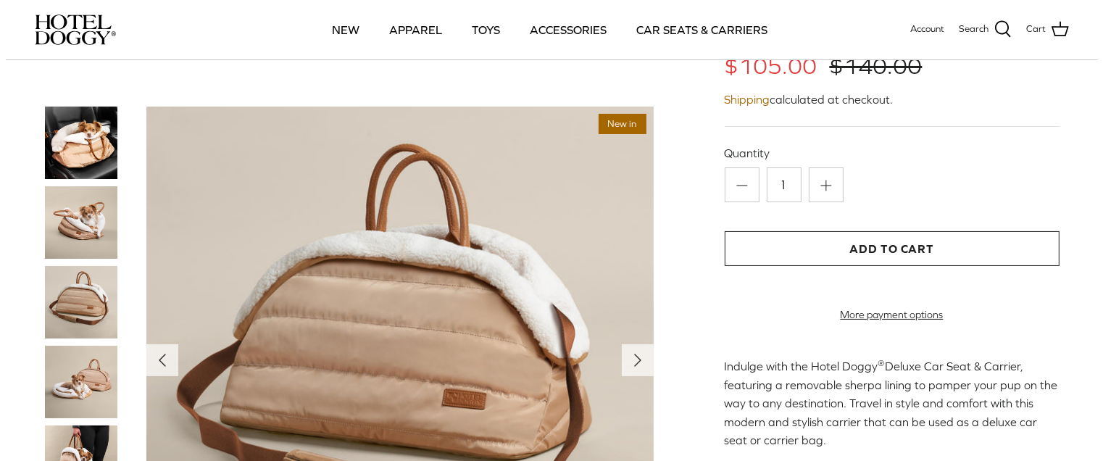
scroll to position [145, 0]
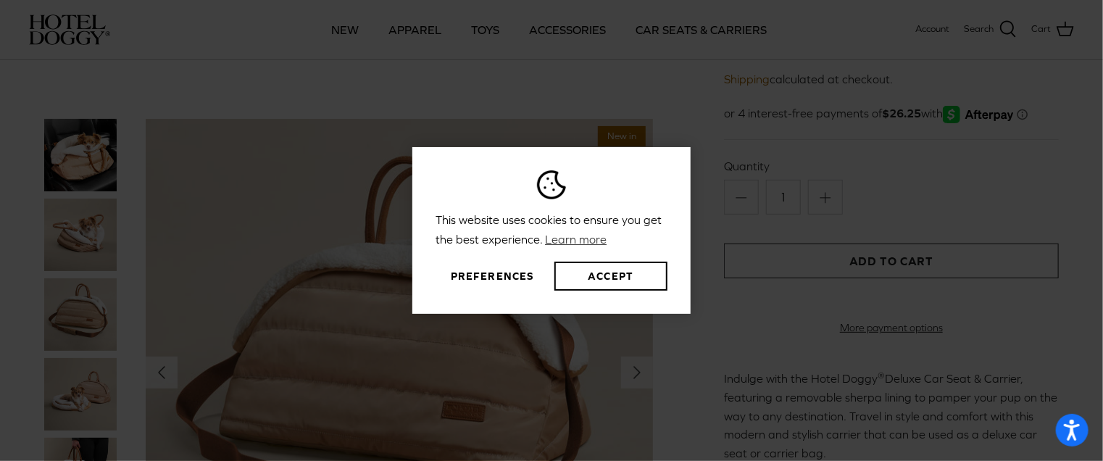
click at [184, 249] on div "This website uses cookies to ensure you get the best experience. Learn more Pre…" at bounding box center [551, 230] width 1103 height 461
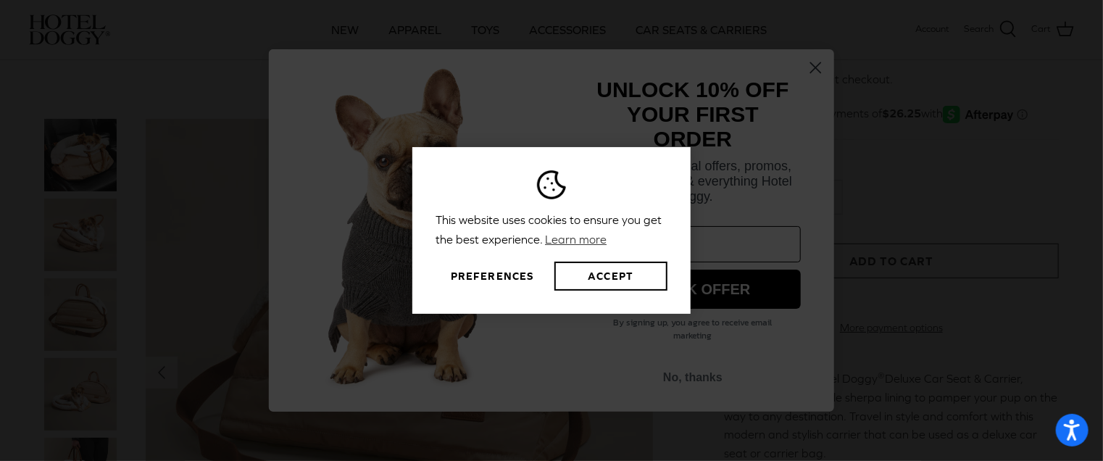
click at [481, 275] on button "Preferences" at bounding box center [491, 276] width 113 height 29
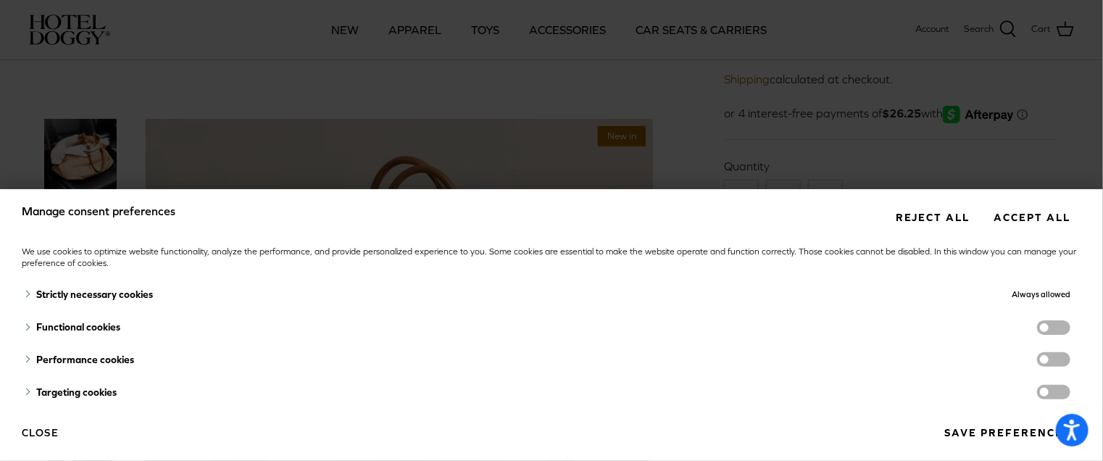
click at [127, 295] on div "Strictly necessary cookies" at bounding box center [389, 294] width 734 height 33
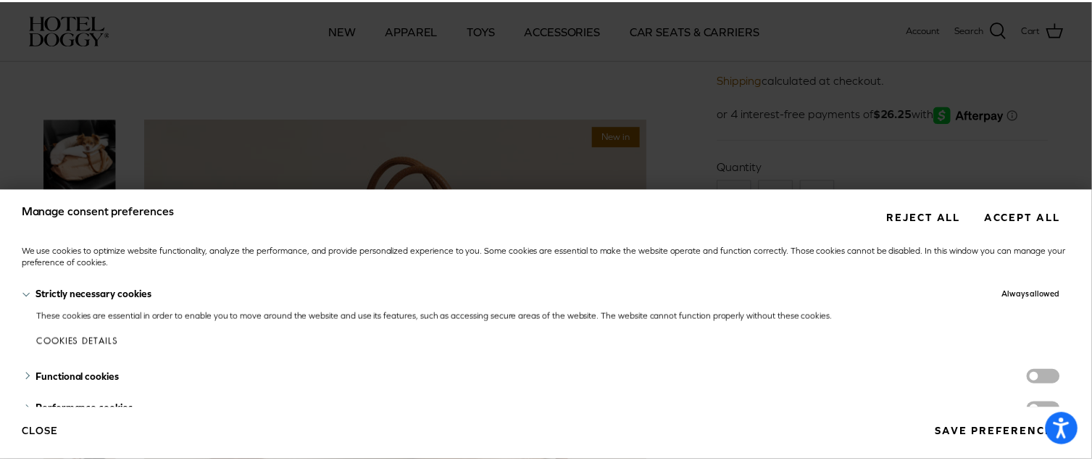
scroll to position [57, 0]
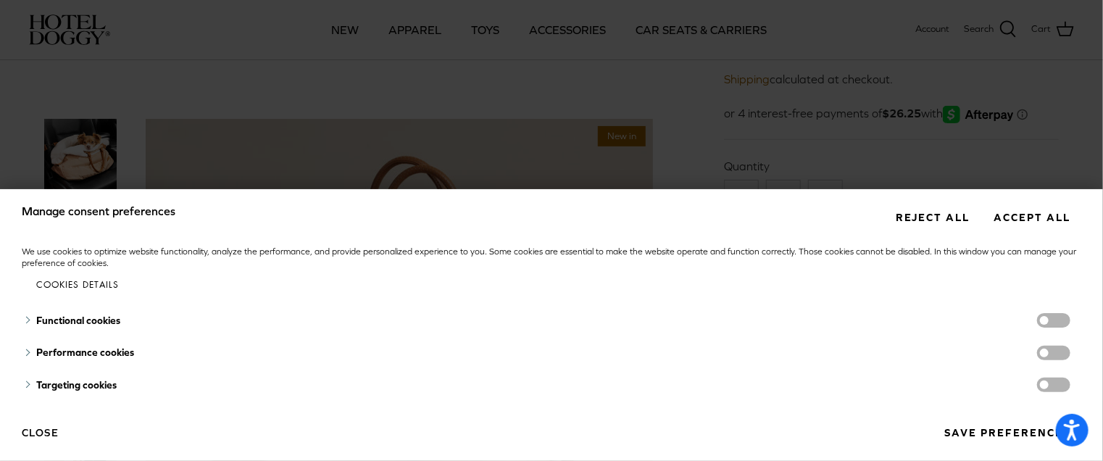
click at [953, 432] on button "Save preferences" at bounding box center [1007, 432] width 147 height 27
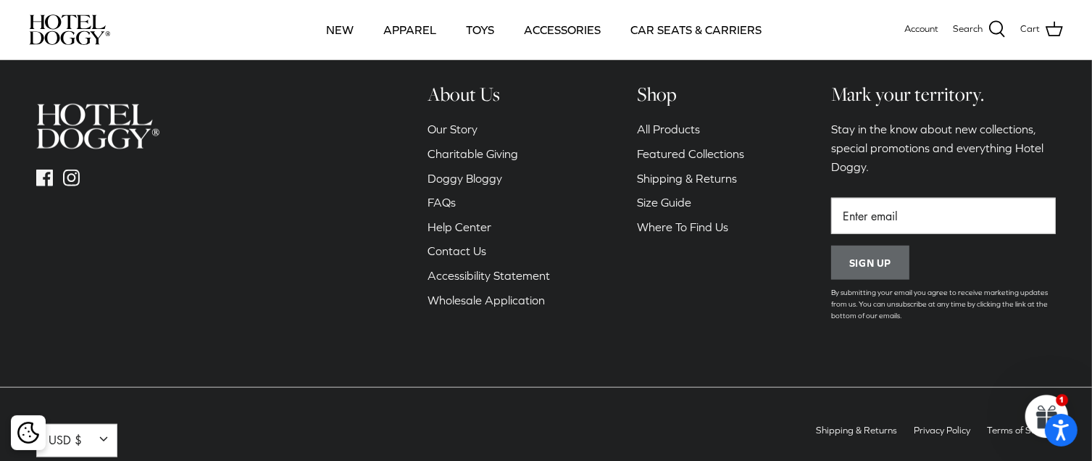
scroll to position [1446, 0]
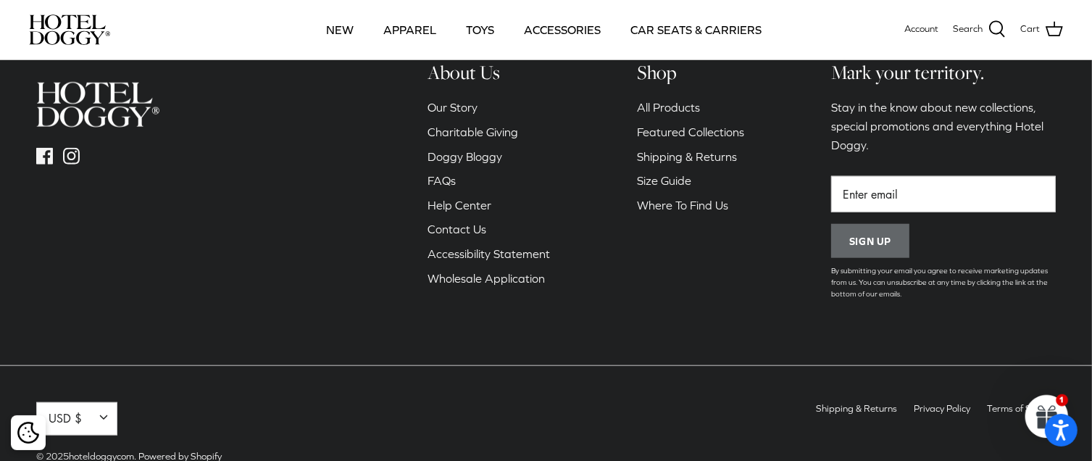
click at [104, 402] on button "USD $ Down" at bounding box center [76, 418] width 81 height 33
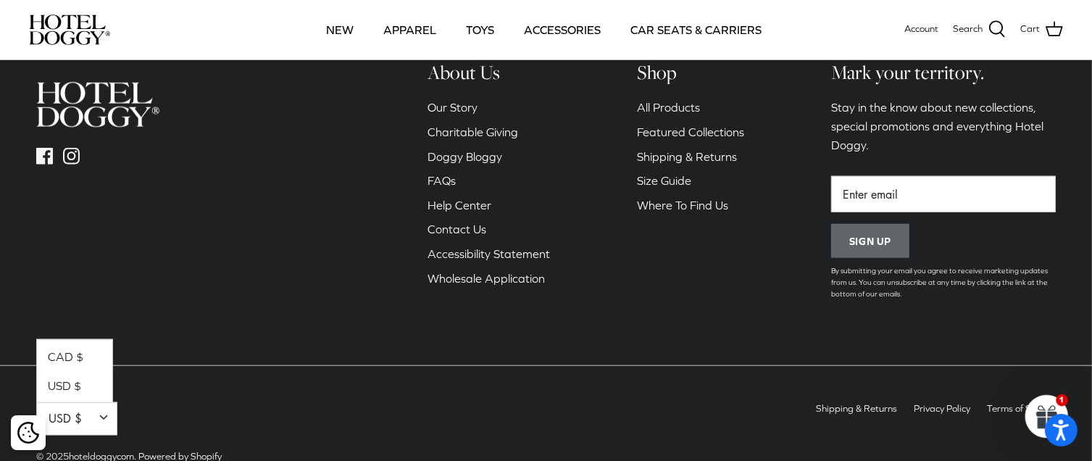
click at [79, 340] on link "CAD $" at bounding box center [74, 355] width 75 height 31
